Goal: Navigation & Orientation: Find specific page/section

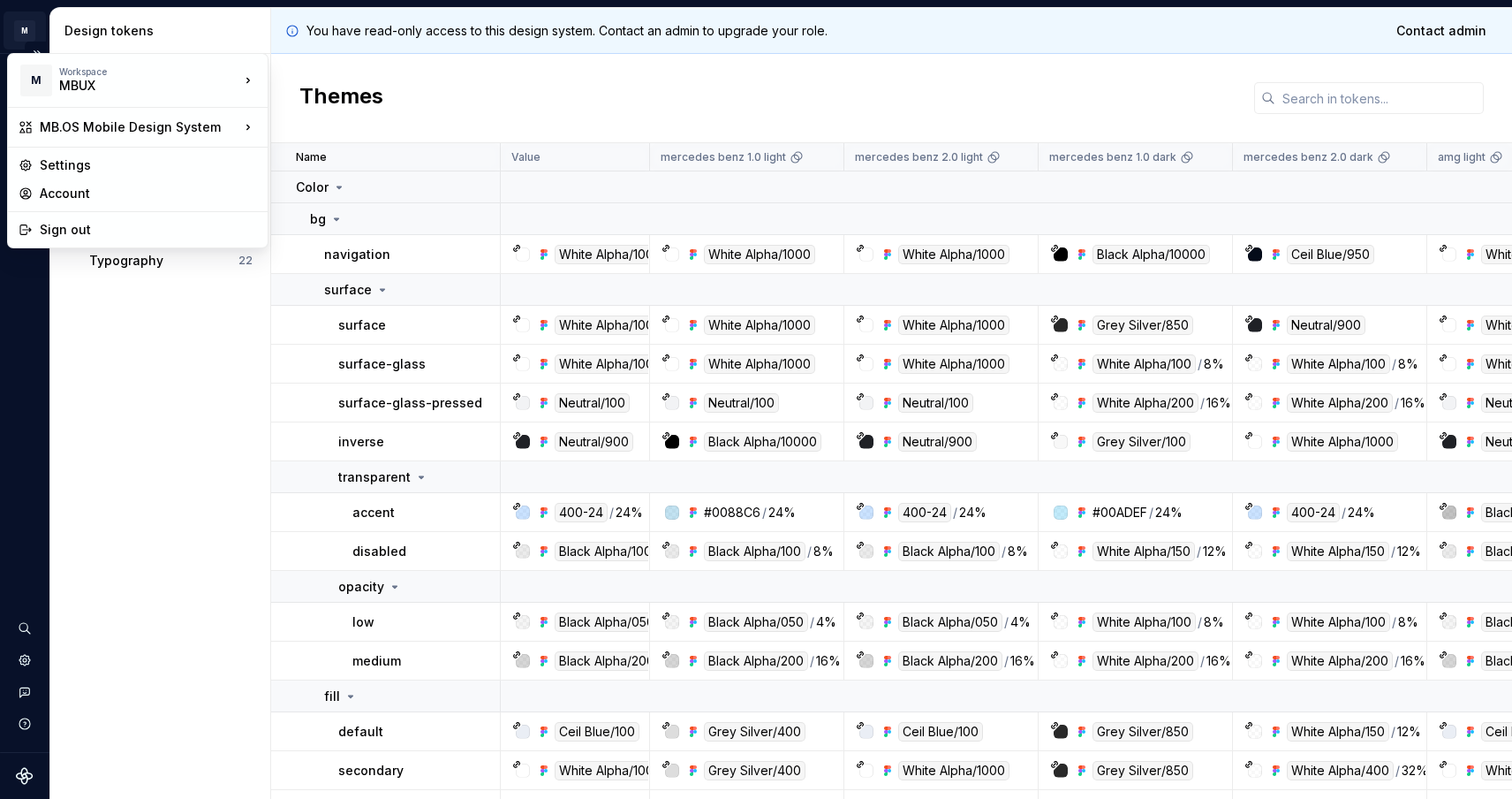
click at [26, 19] on html "M MB.OS Mobile Design System M Dataset Mercedes-Benz 2.0 Design tokens All toke…" at bounding box center [756, 399] width 1512 height 799
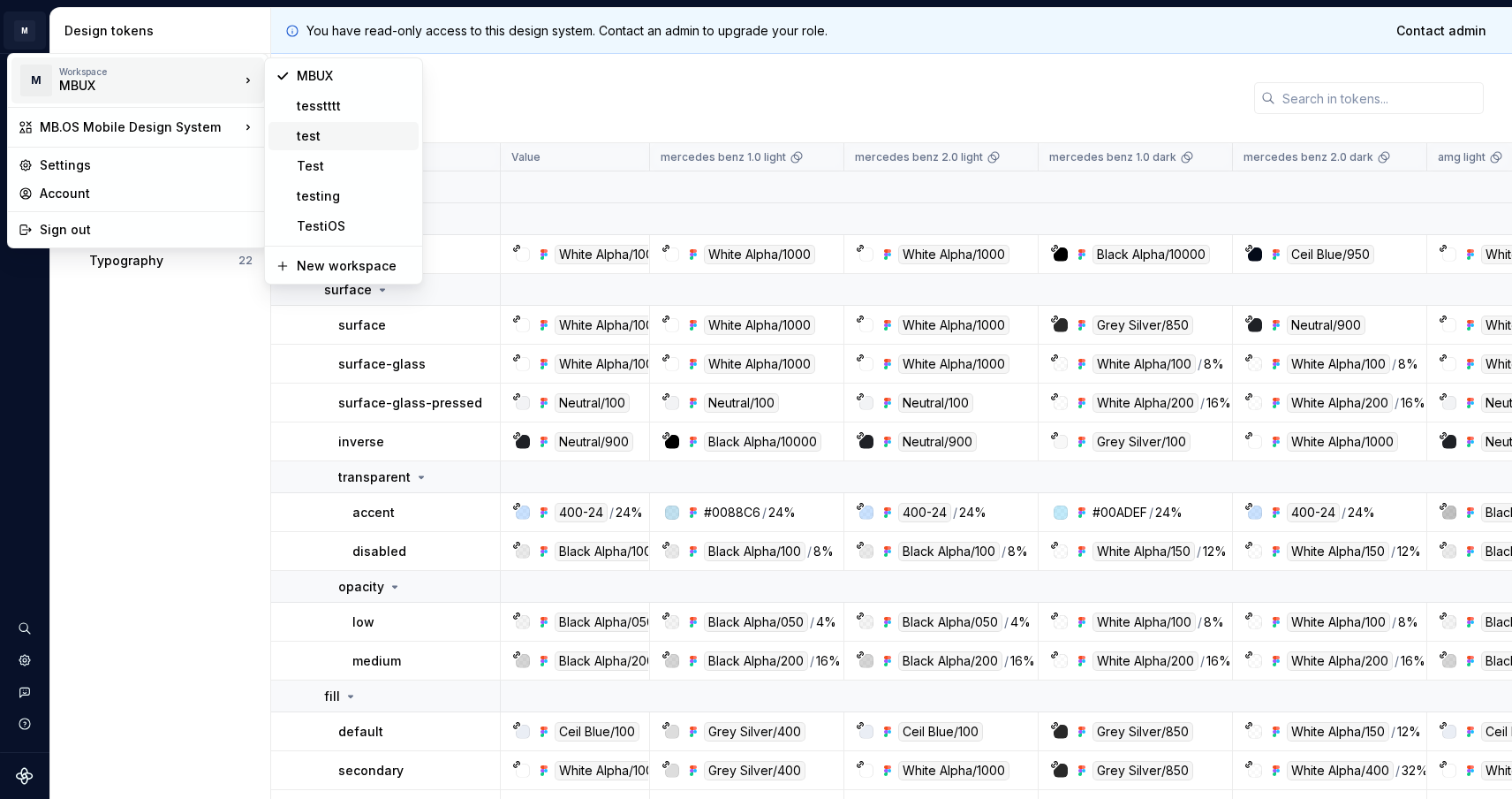
click at [308, 132] on div "test" at bounding box center [354, 136] width 115 height 17
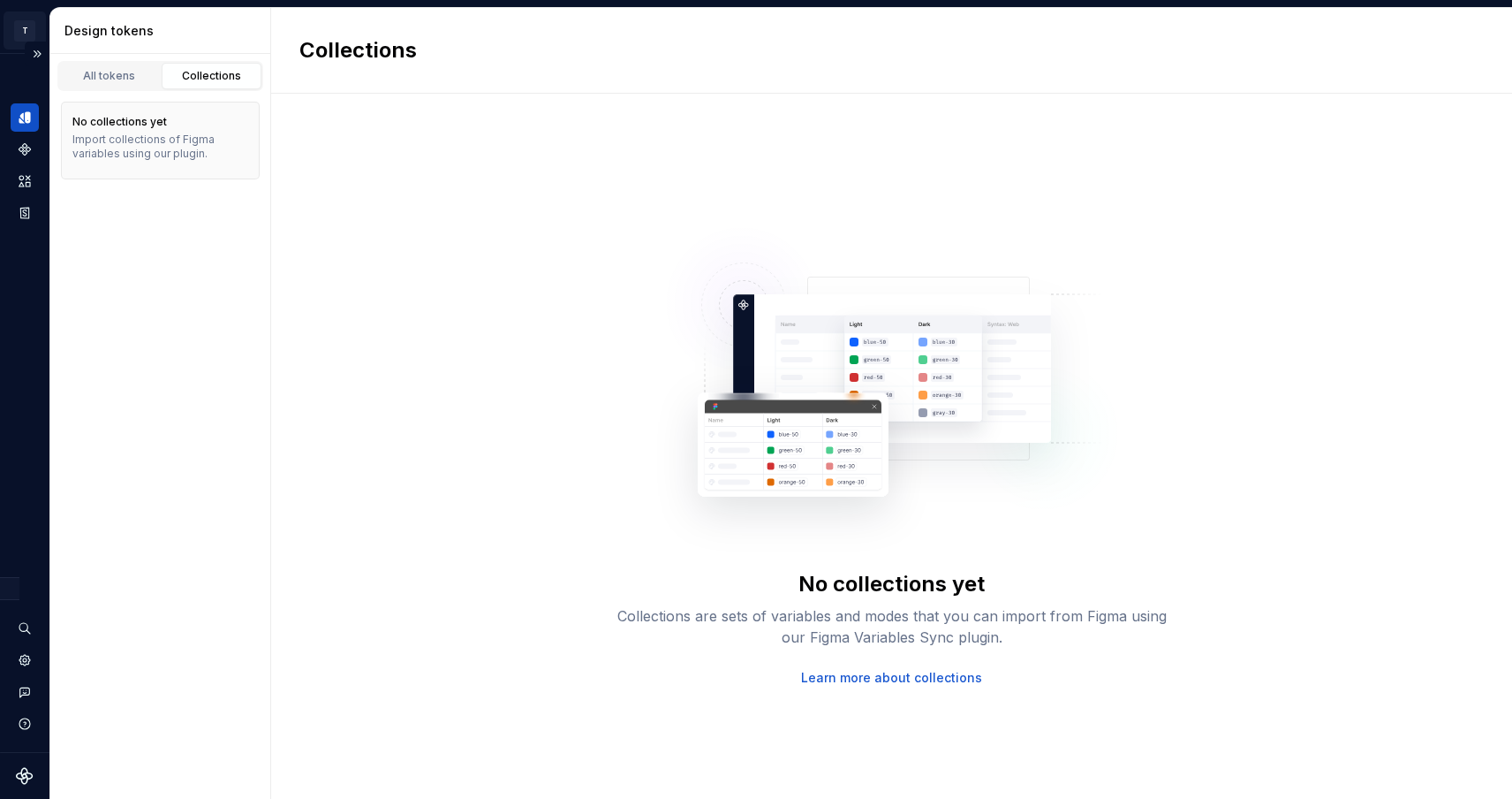
click at [37, 30] on html "T My Design System M Design system data Design tokens All tokens Collections No…" at bounding box center [756, 399] width 1512 height 799
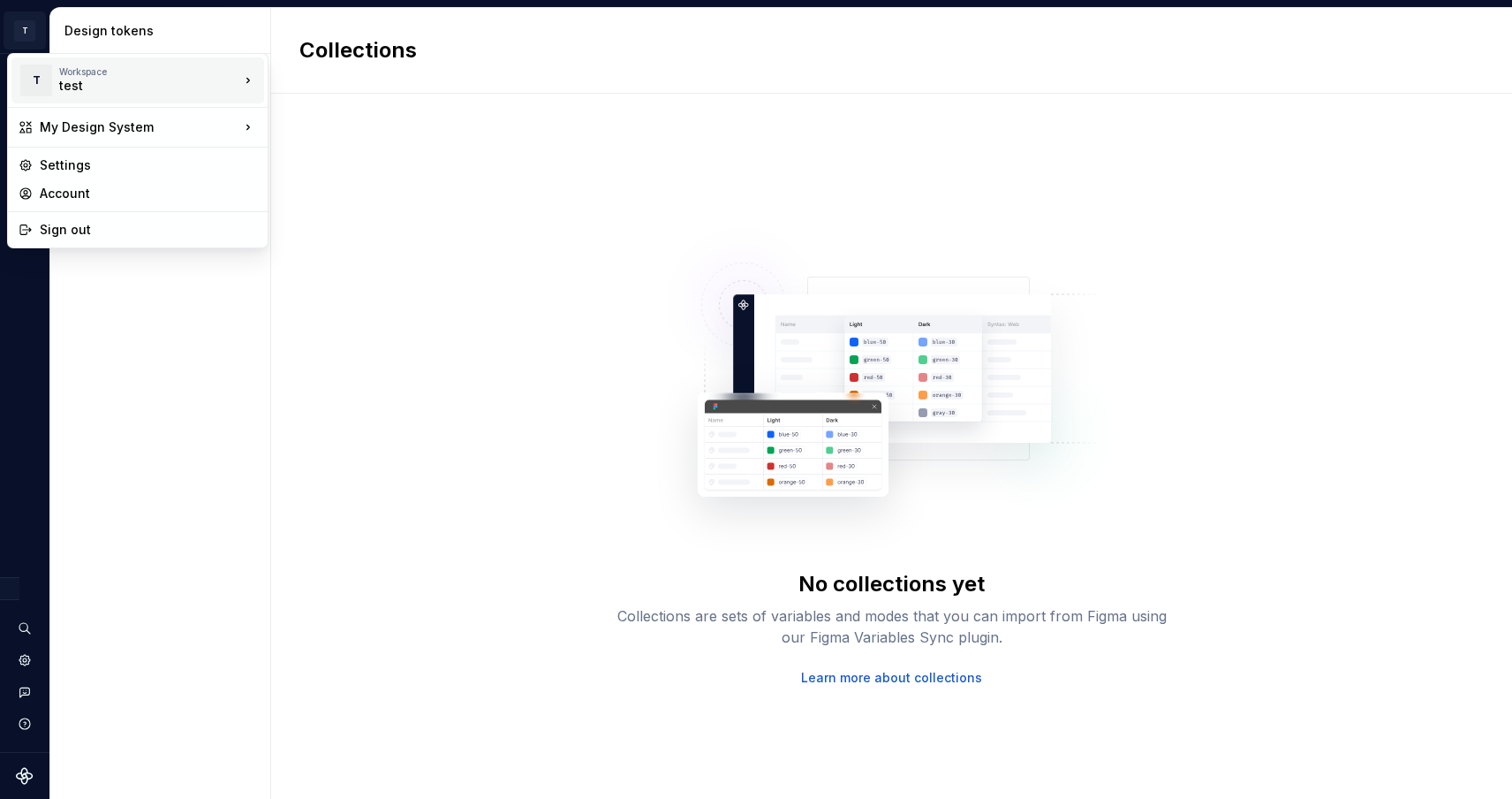
click at [84, 67] on div "Workspace" at bounding box center [148, 71] width 180 height 11
click at [312, 99] on div "tesstttt" at bounding box center [354, 106] width 115 height 17
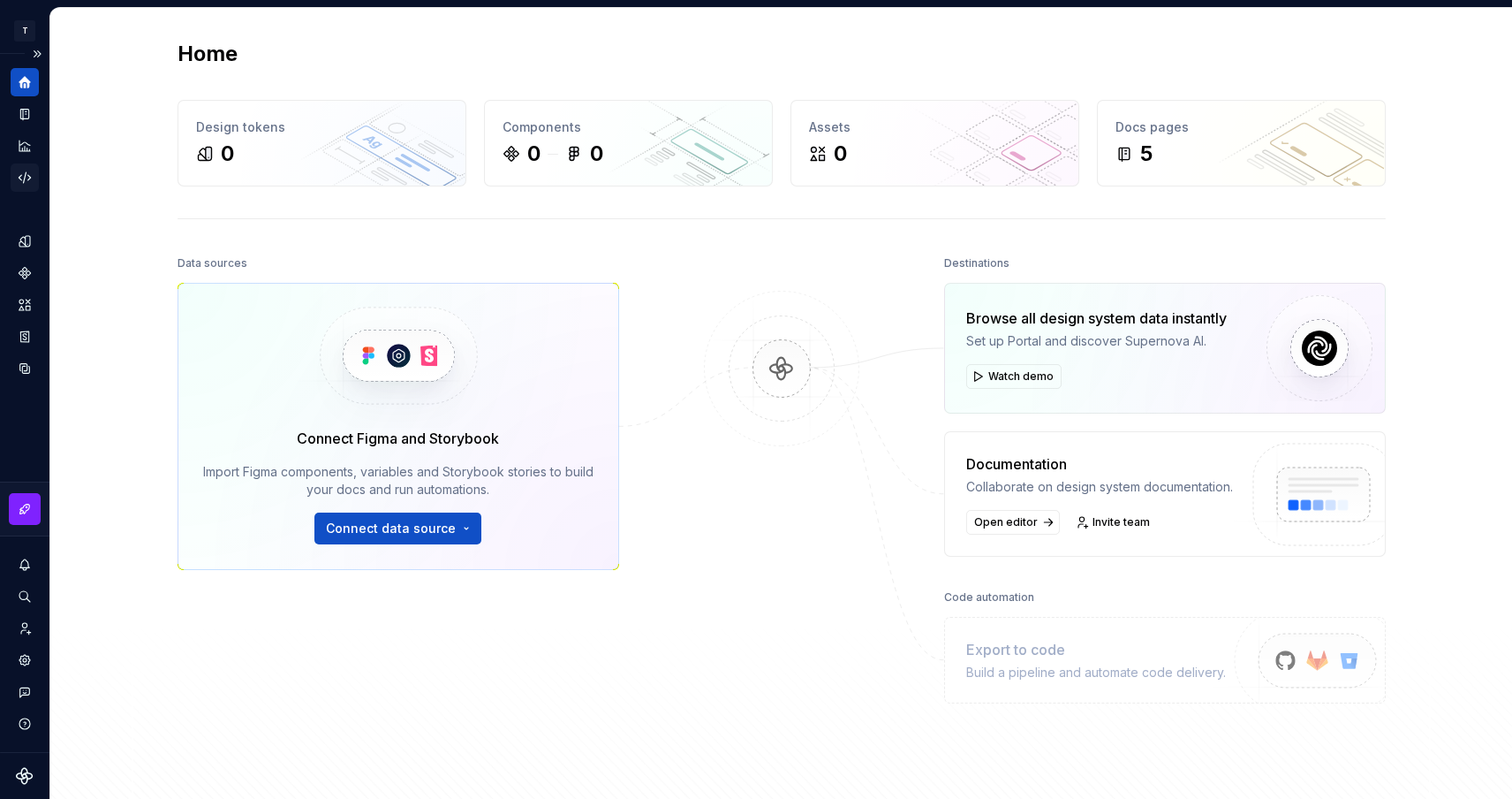
click at [19, 179] on icon "Code automation" at bounding box center [24, 177] width 15 height 15
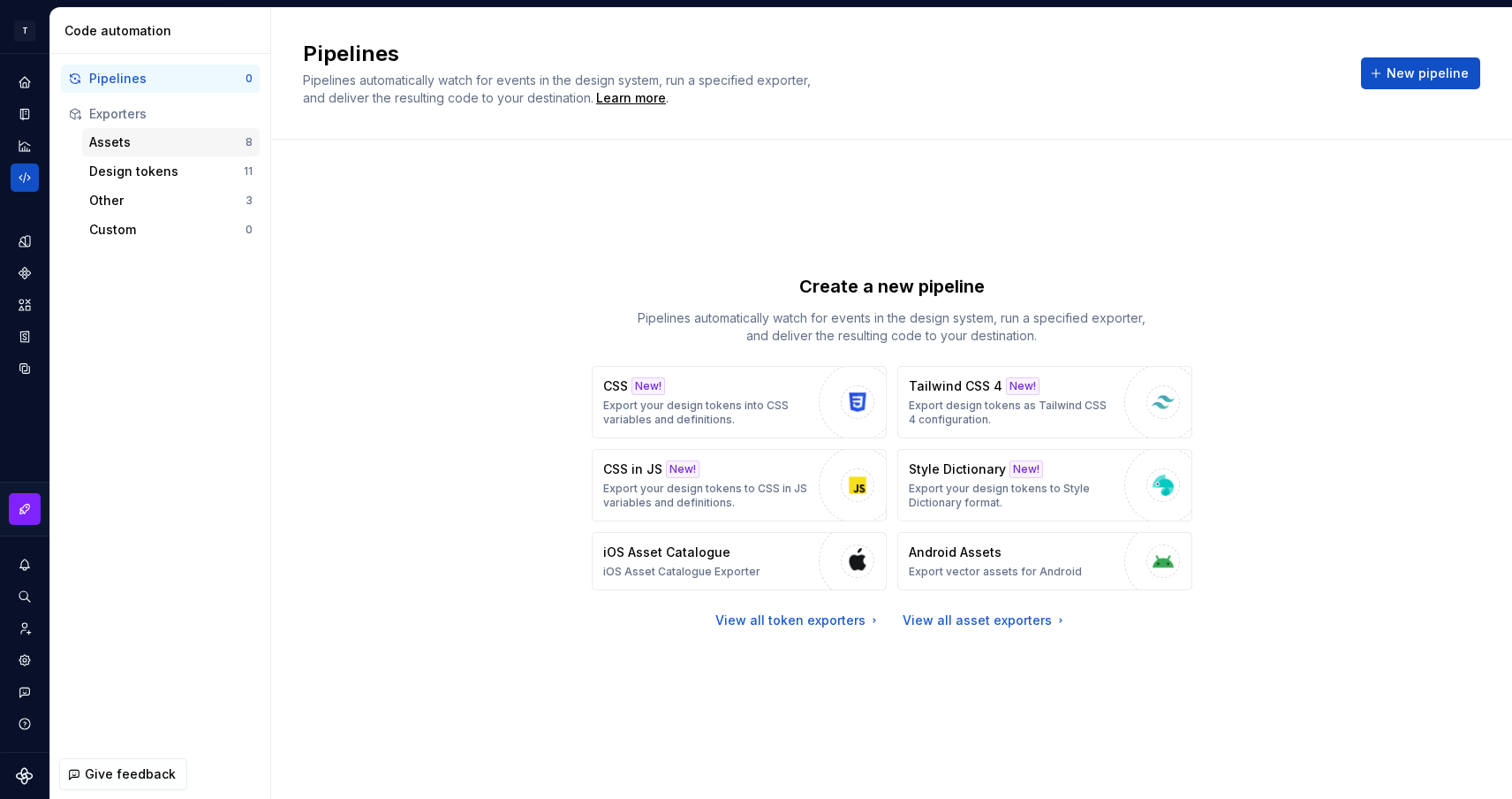
click at [139, 143] on div "Assets" at bounding box center [168, 142] width 156 height 17
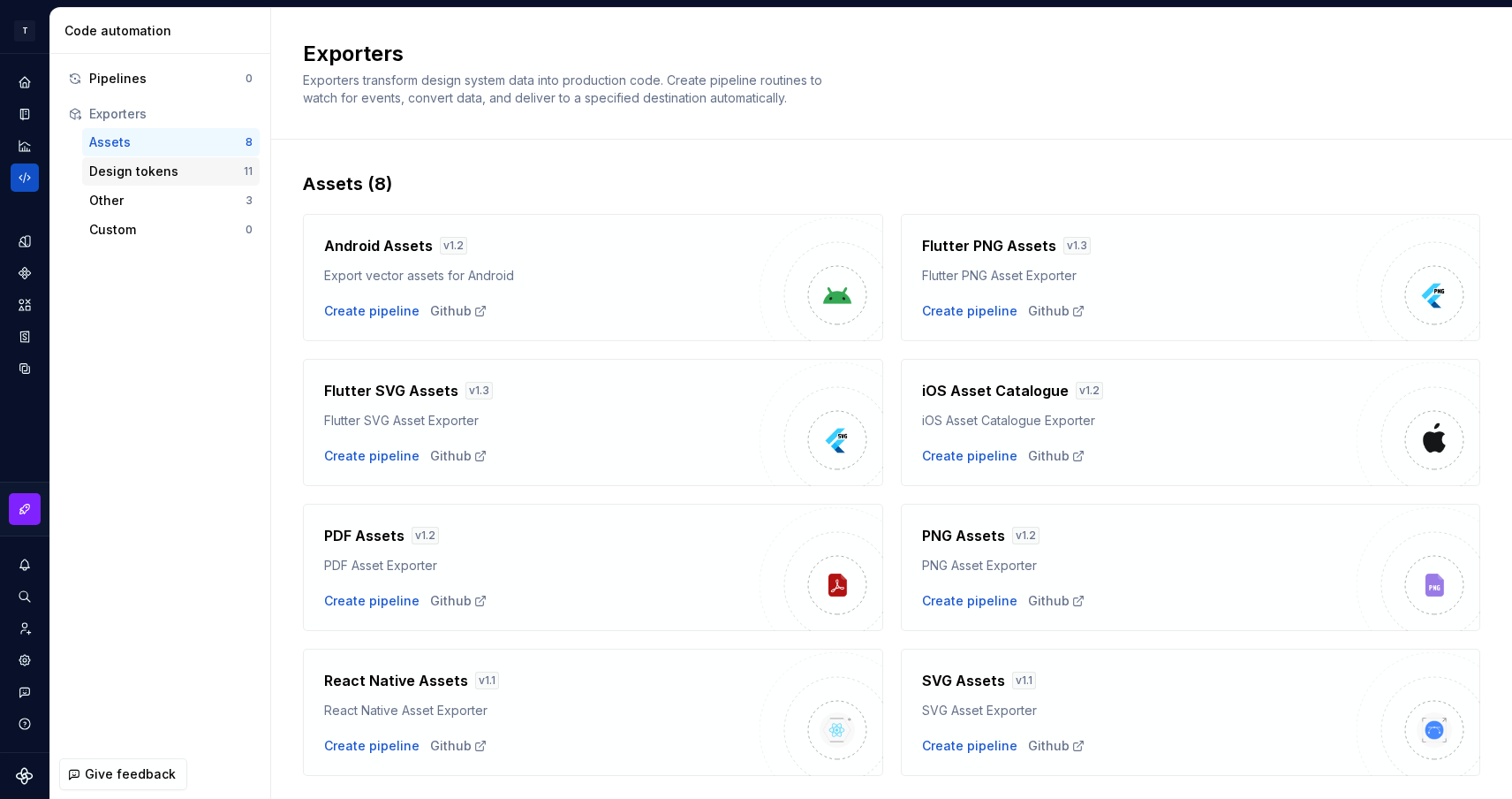
click at [174, 166] on div "Design tokens" at bounding box center [167, 172] width 154 height 17
